Goal: Obtain resource: Download file/media

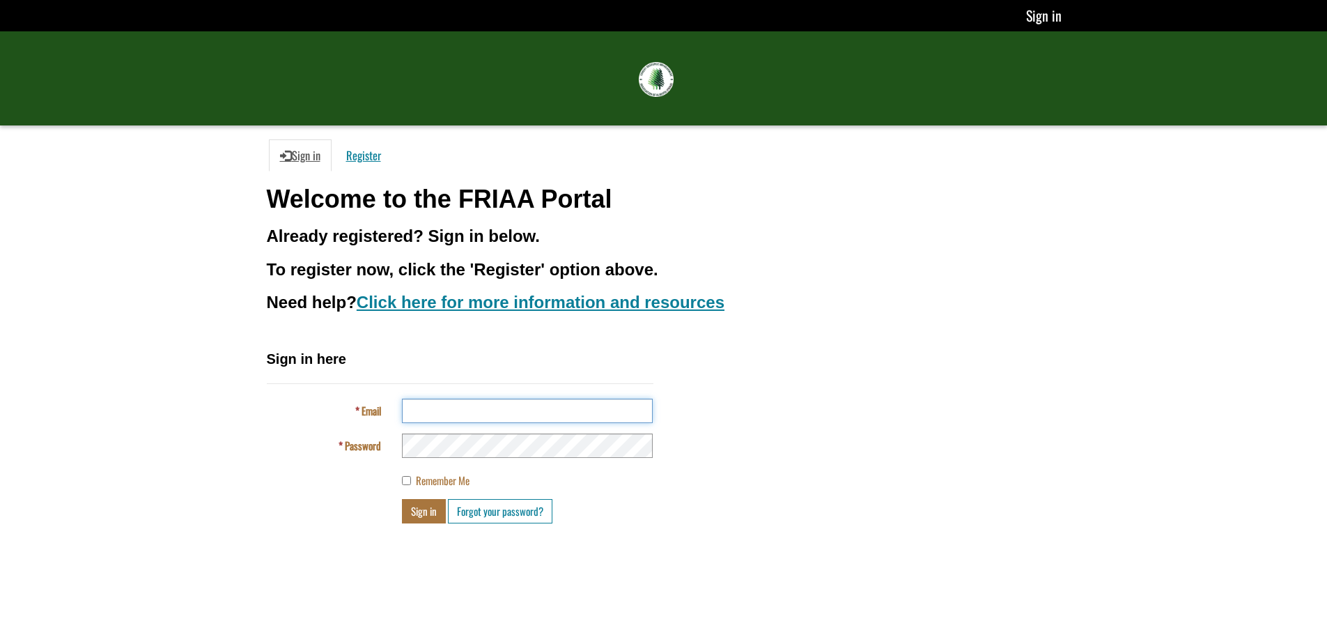
type input "**********"
click at [421, 511] on button "Sign in" at bounding box center [424, 511] width 44 height 24
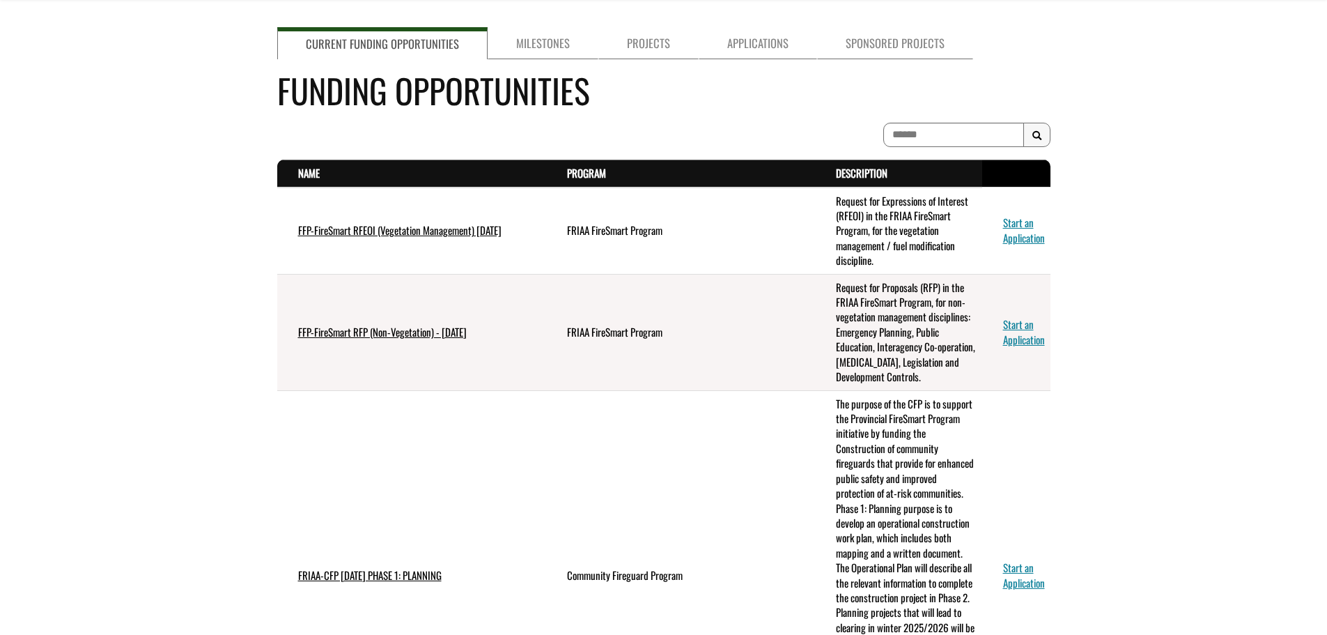
scroll to position [209, 0]
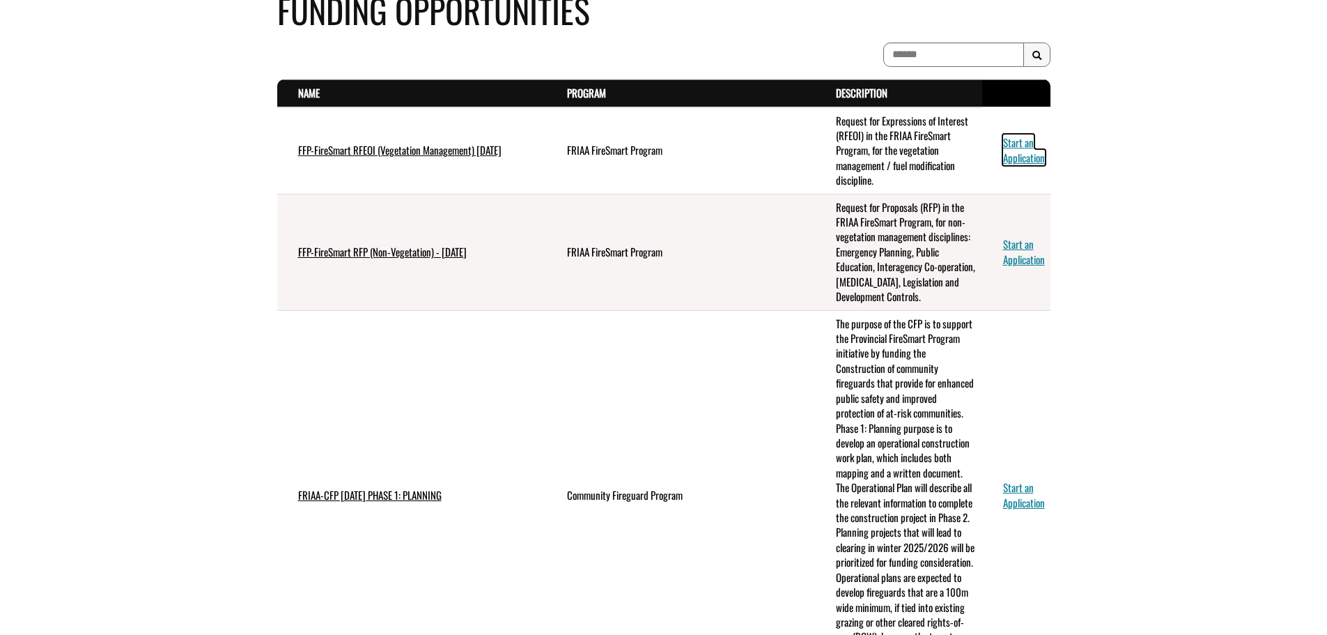
click at [1034, 162] on link "Start an Application" at bounding box center [1024, 149] width 42 height 30
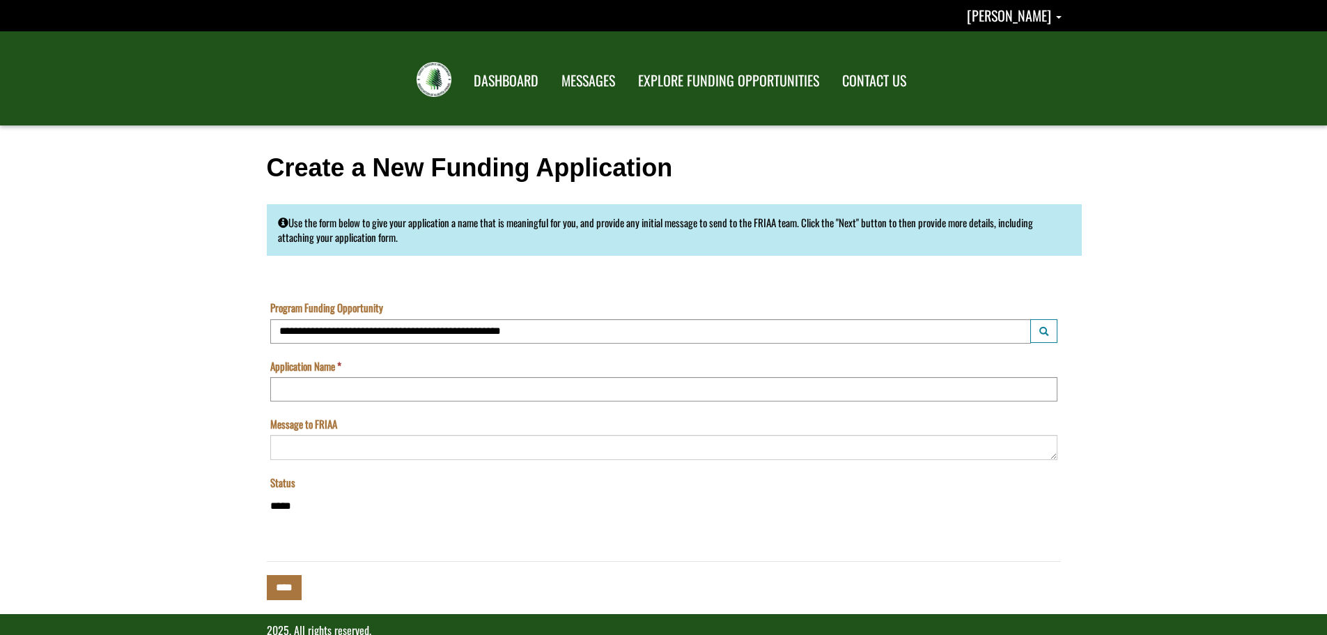
scroll to position [29, 0]
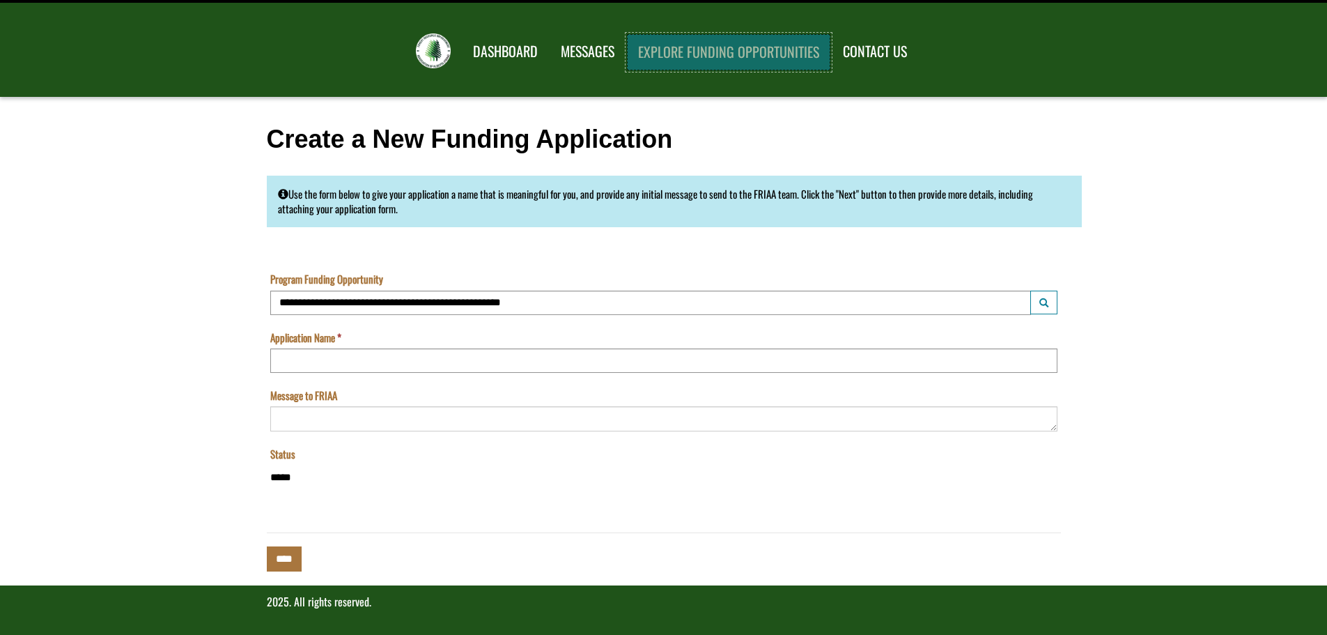
click at [697, 52] on link "EXPLORE FUNDING OPPORTUNITIES" at bounding box center [728, 52] width 203 height 36
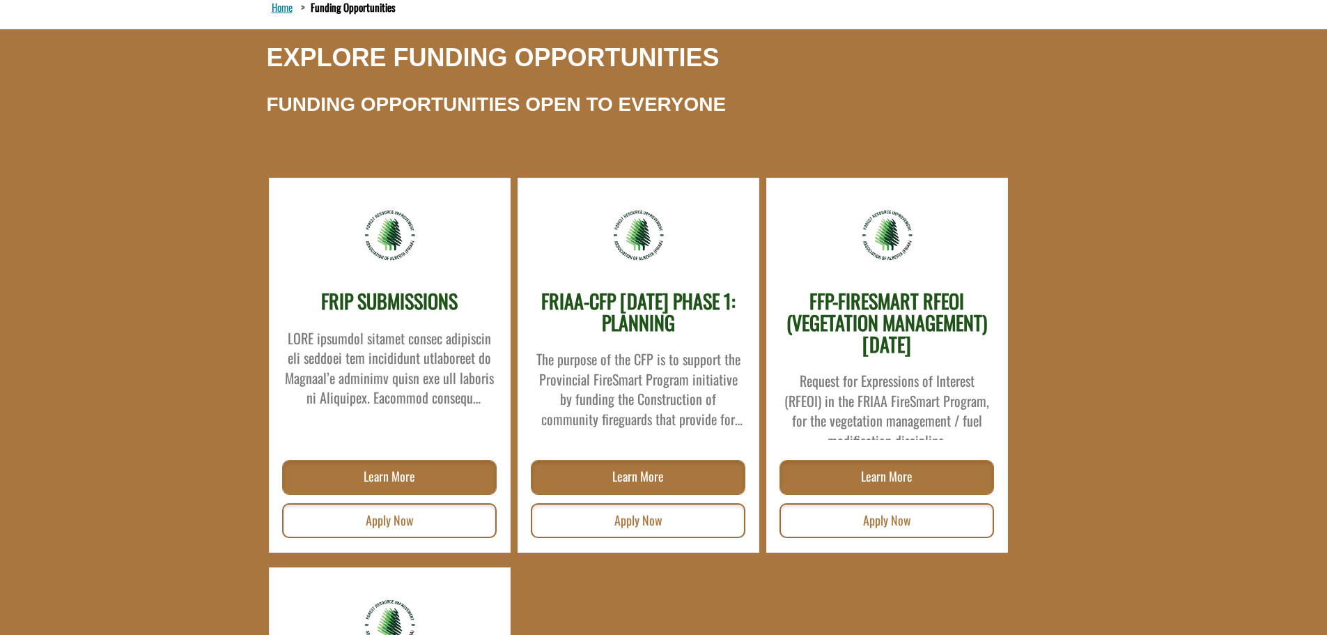
scroll to position [209, 0]
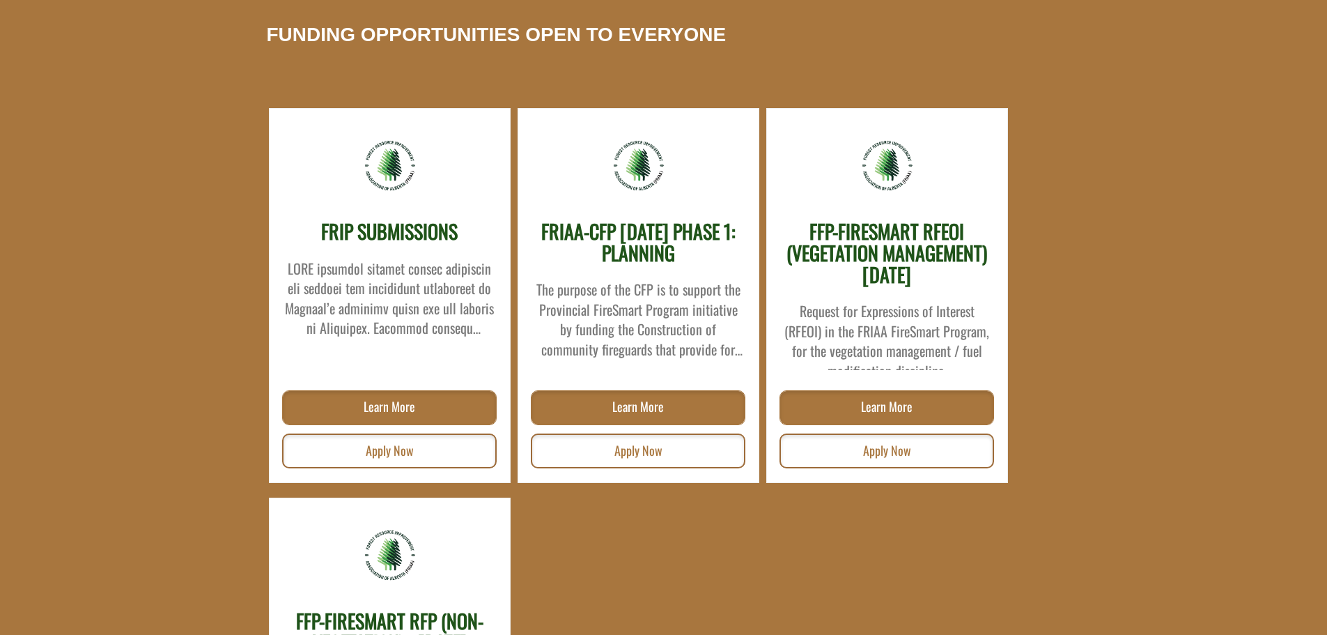
click at [894, 327] on div "Request for Expressions of Interest (RFEOI) in the FRIAA FireSmart Program, for…" at bounding box center [887, 331] width 212 height 77
click at [883, 405] on link "Learn More" at bounding box center [886, 407] width 215 height 35
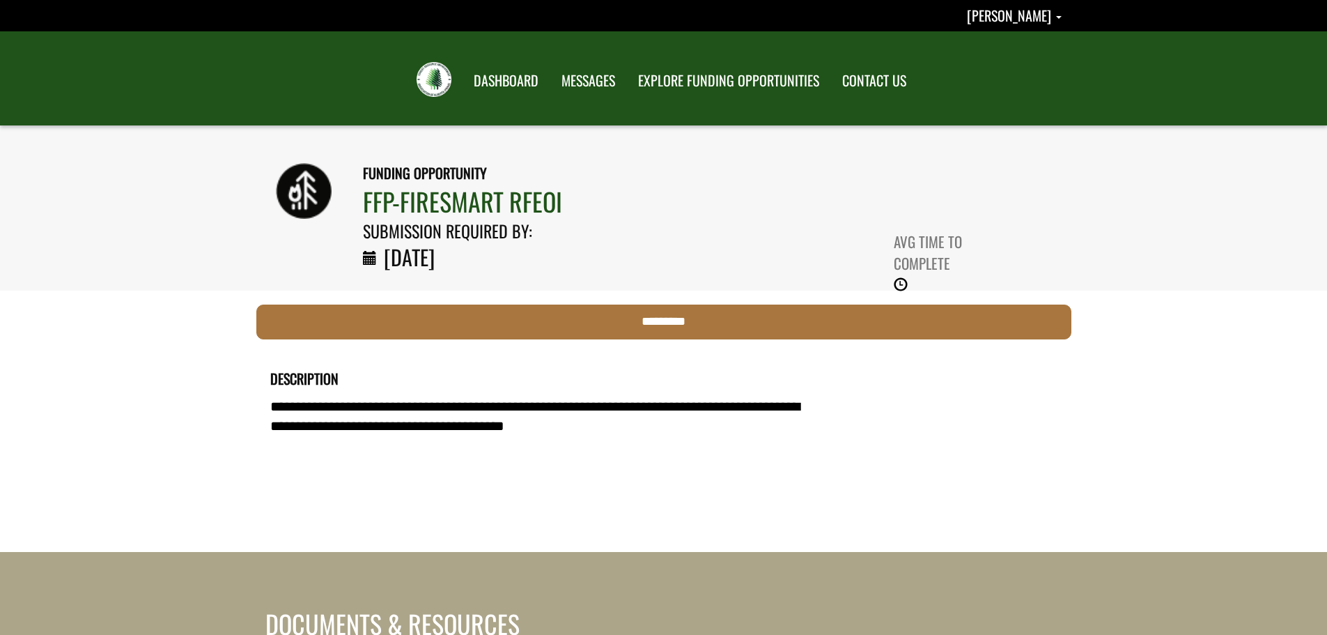
scroll to position [70, 0]
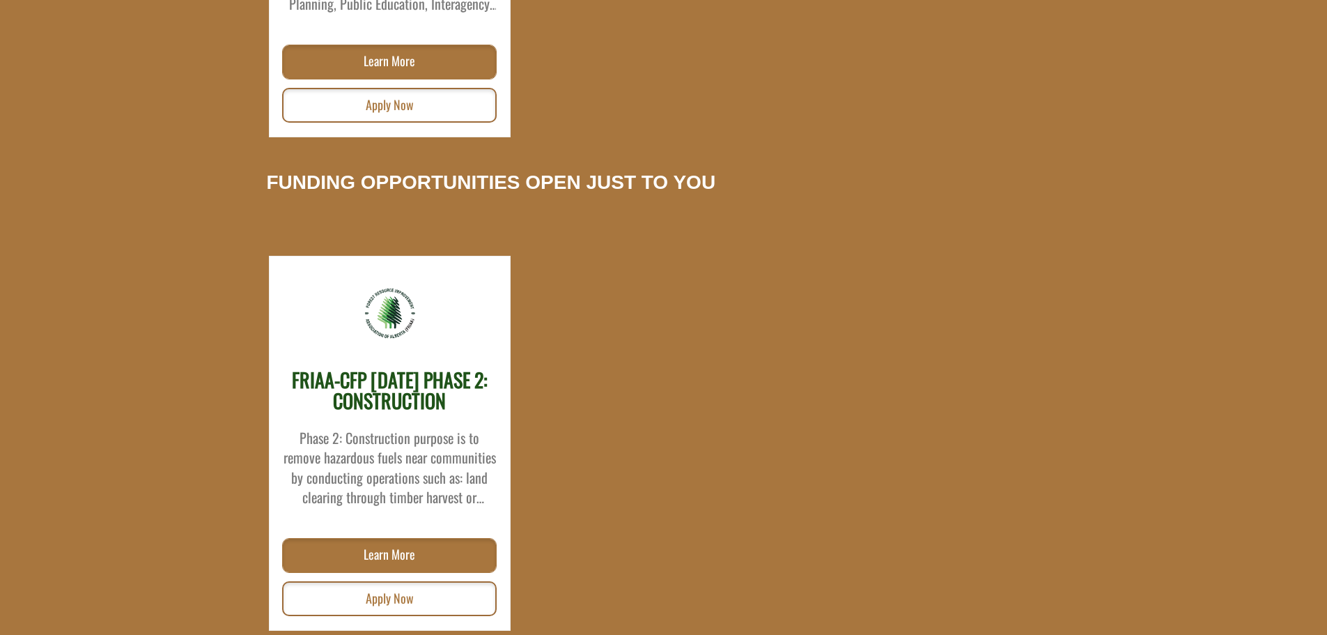
scroll to position [979, 0]
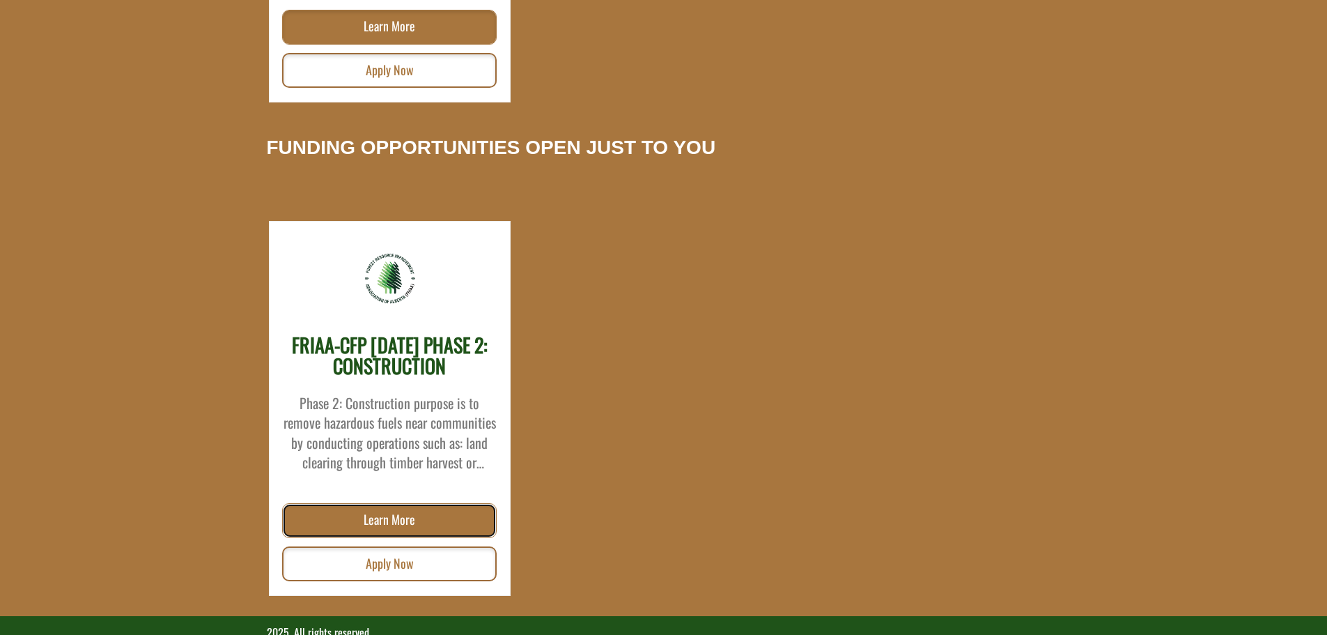
click at [391, 525] on link "Learn More" at bounding box center [389, 520] width 215 height 35
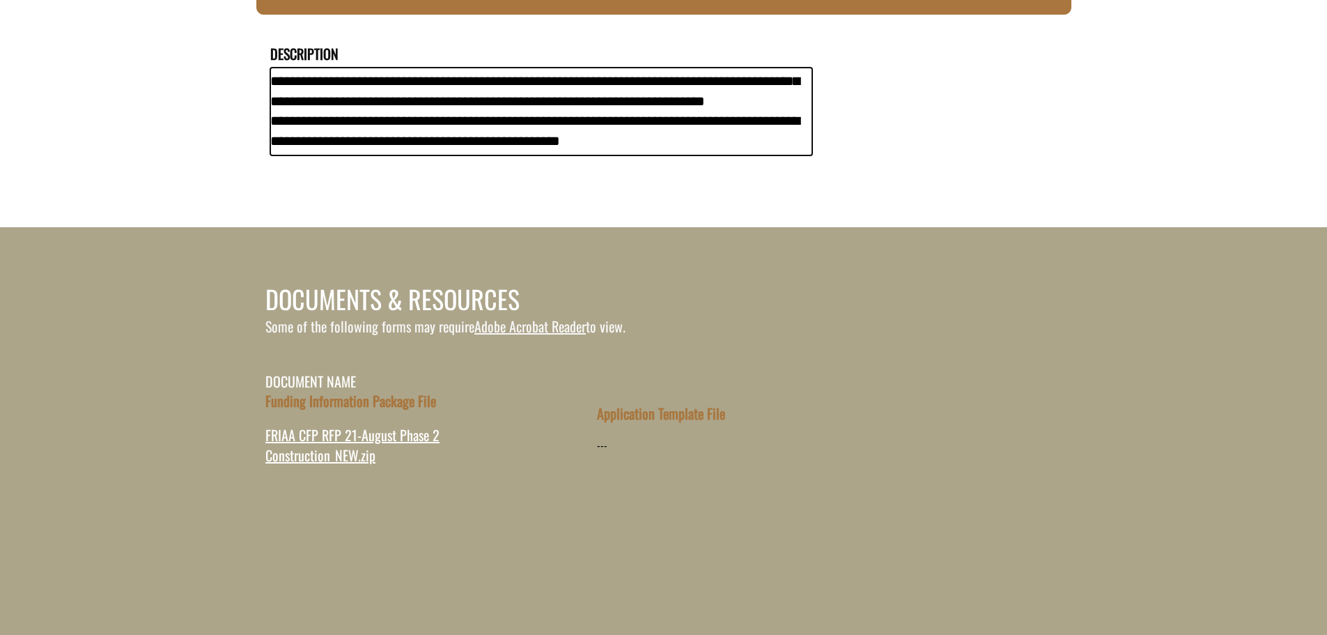
scroll to position [348, 0]
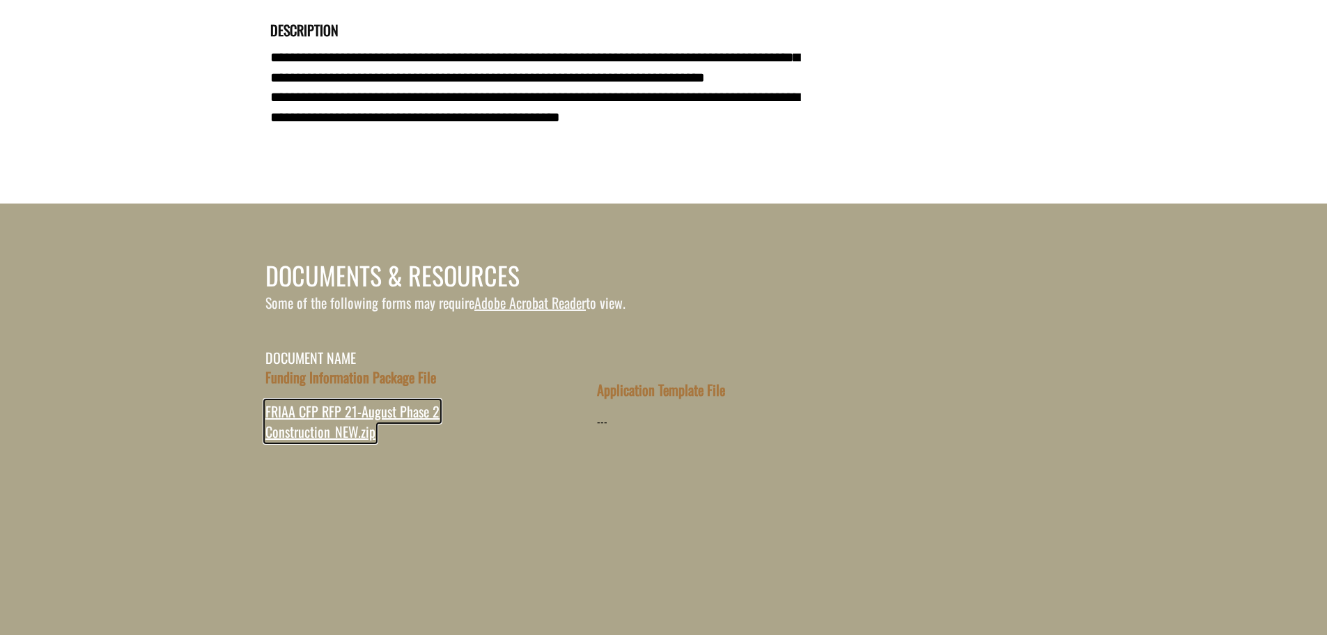
click at [364, 414] on span "FRIAA CFP RFP 21-August Phase 2 Construction_NEW.zip" at bounding box center [352, 421] width 174 height 41
